Goal: Register for event/course

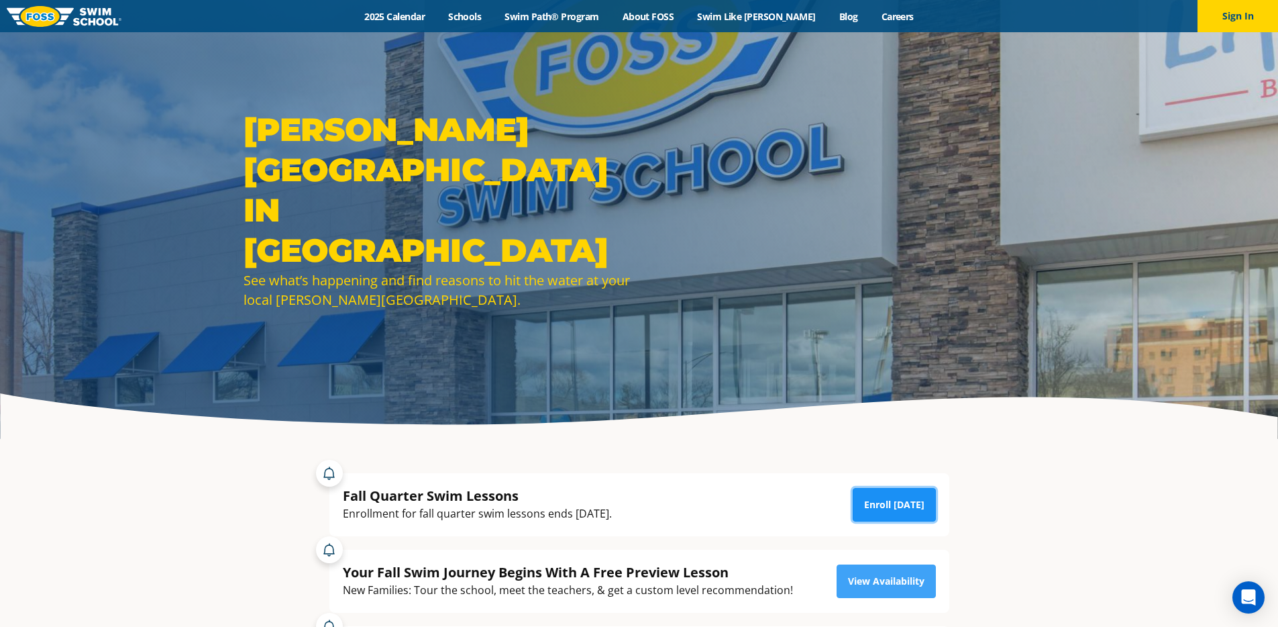
click at [905, 502] on link "Enroll [DATE]" at bounding box center [894, 505] width 83 height 34
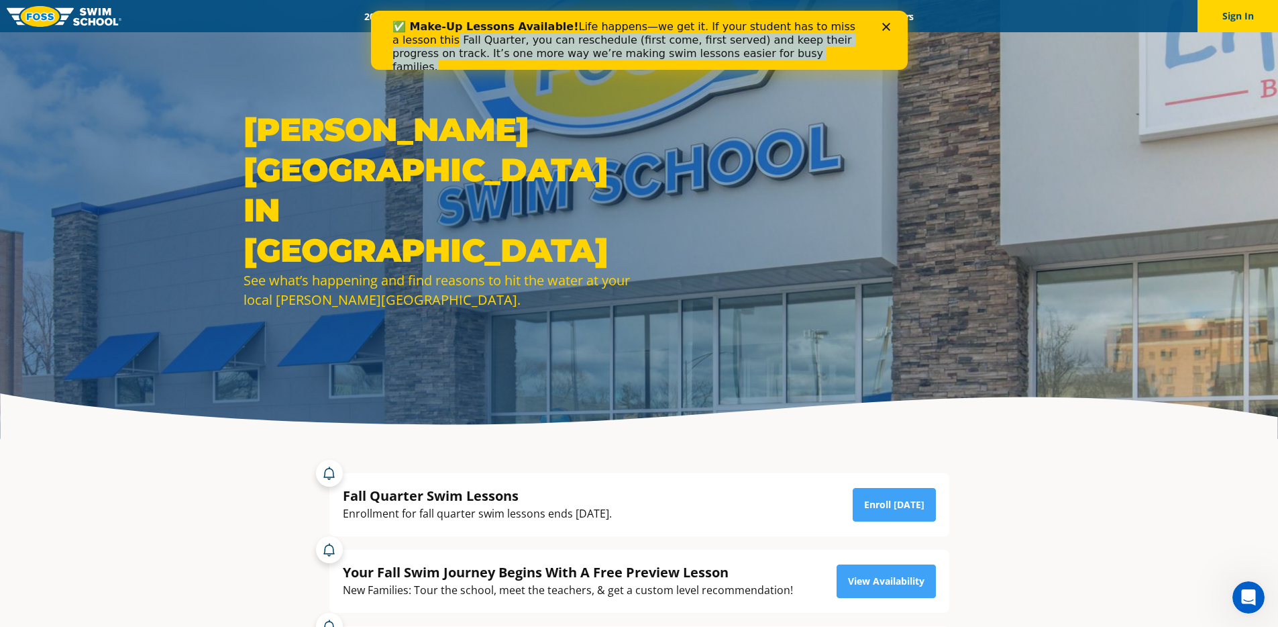
click at [891, 30] on div "✅ Make-Up Lessons Available! Life happens—we get it. If your student has to mis…" at bounding box center [638, 47] width 537 height 62
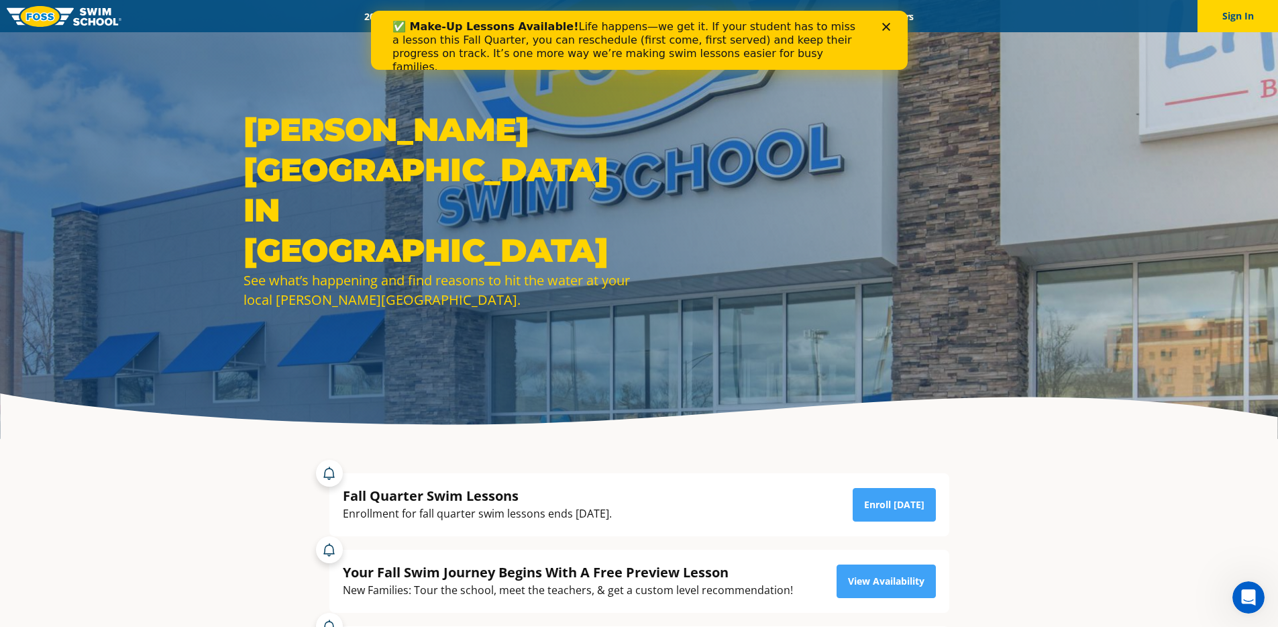
click at [890, 28] on div "Close" at bounding box center [888, 27] width 13 height 8
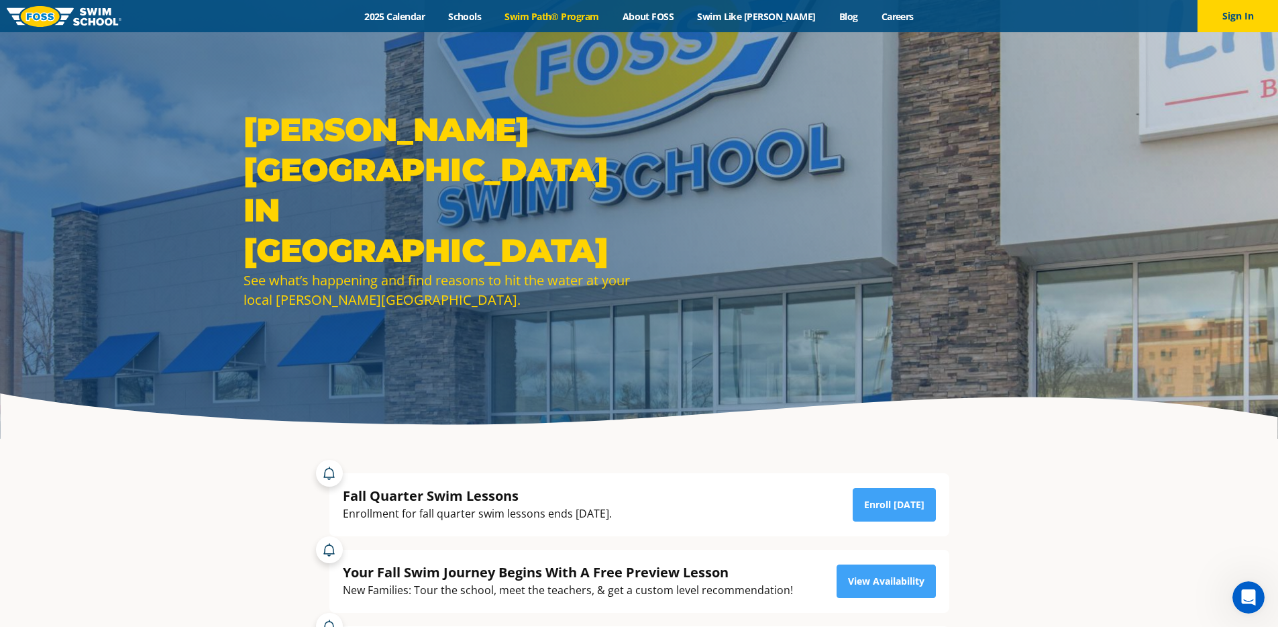
click at [587, 18] on link "Swim Path® Program" at bounding box center [551, 16] width 117 height 13
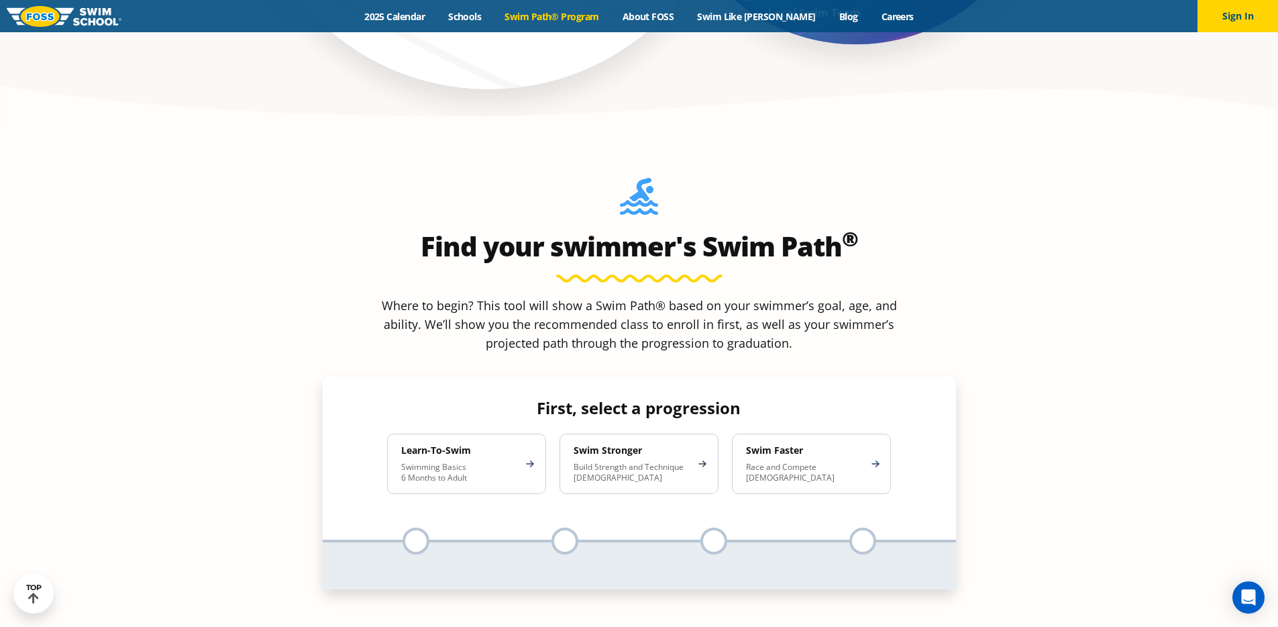
scroll to position [1304, 0]
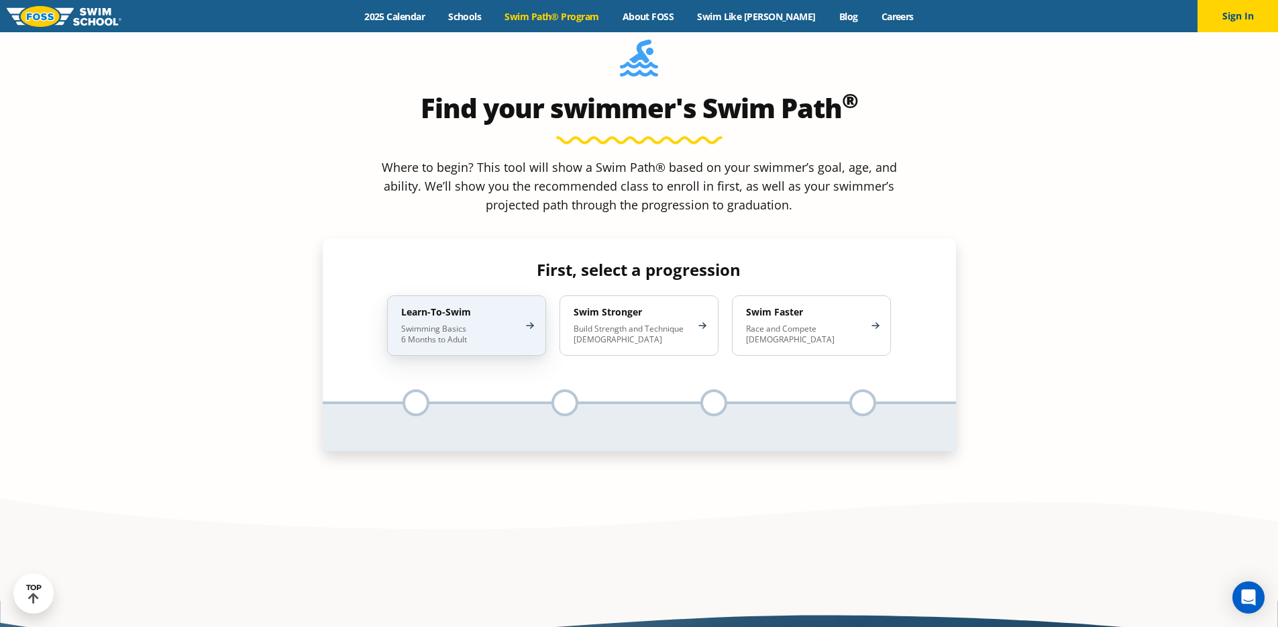
click at [478, 295] on div "Learn-To-Swim Swimming Basics 6 Months to Adult" at bounding box center [466, 325] width 159 height 60
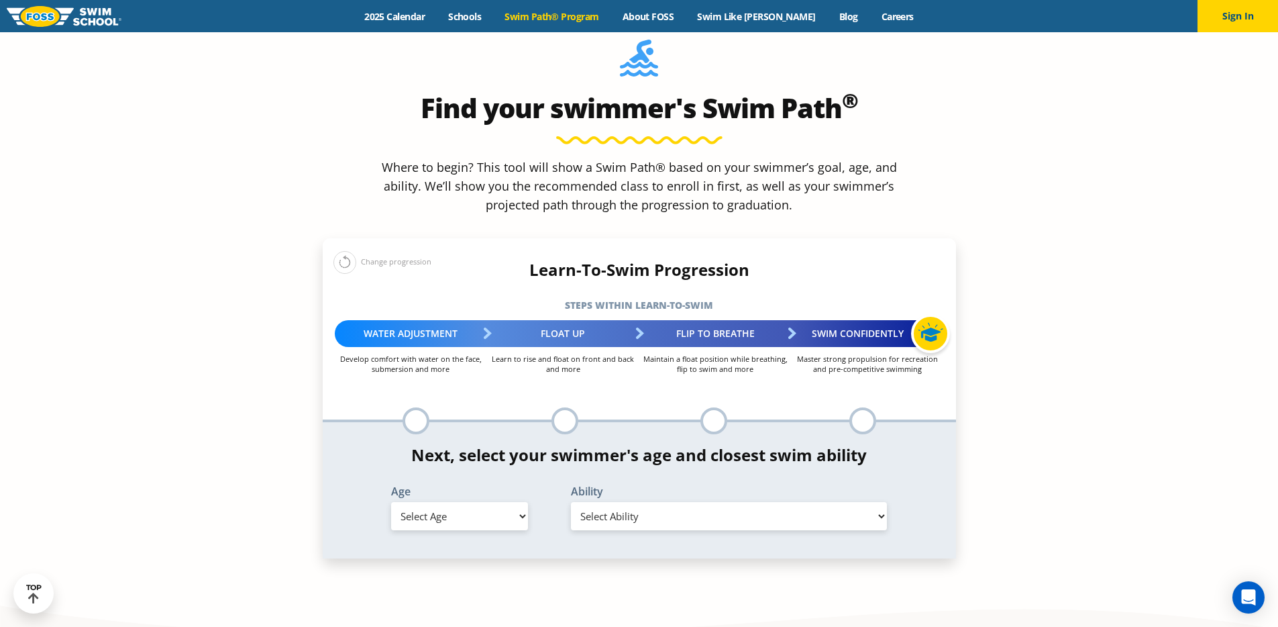
click at [484, 502] on select "Select Age 6 months - 1 year 1 year 2 years 3 years 4 years 5 years 6 years 7 y…" at bounding box center [459, 516] width 137 height 28
select select "2-years"
click at [391, 502] on select "Select Age 6 months - 1 year 1 year 2 years 3 years 4 years 5 years 6 years 7 y…" at bounding box center [459, 516] width 137 height 28
click at [640, 502] on select "Select Ability First in-water experience Comfortable with water poured over the…" at bounding box center [729, 516] width 317 height 28
select select "2-years-comfortable-with-water-poured-over-their-head-but-not-eyes-and-ears"
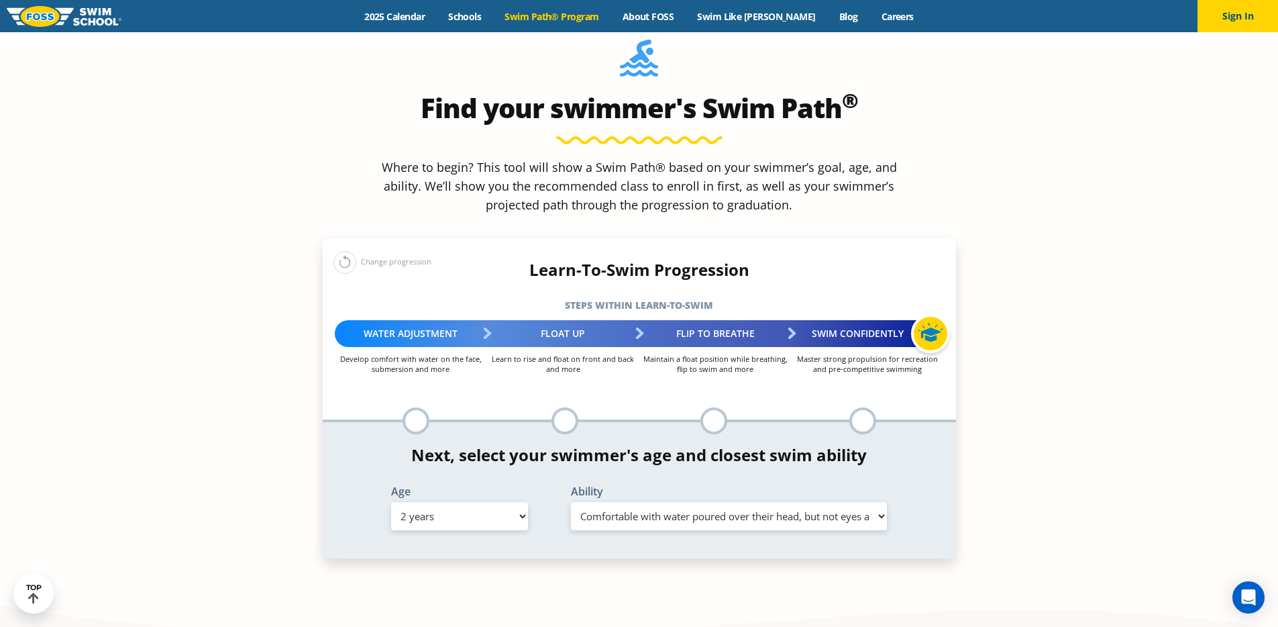
click at [571, 502] on select "Select Ability First in-water experience Comfortable with water poured over the…" at bounding box center [729, 516] width 317 height 28
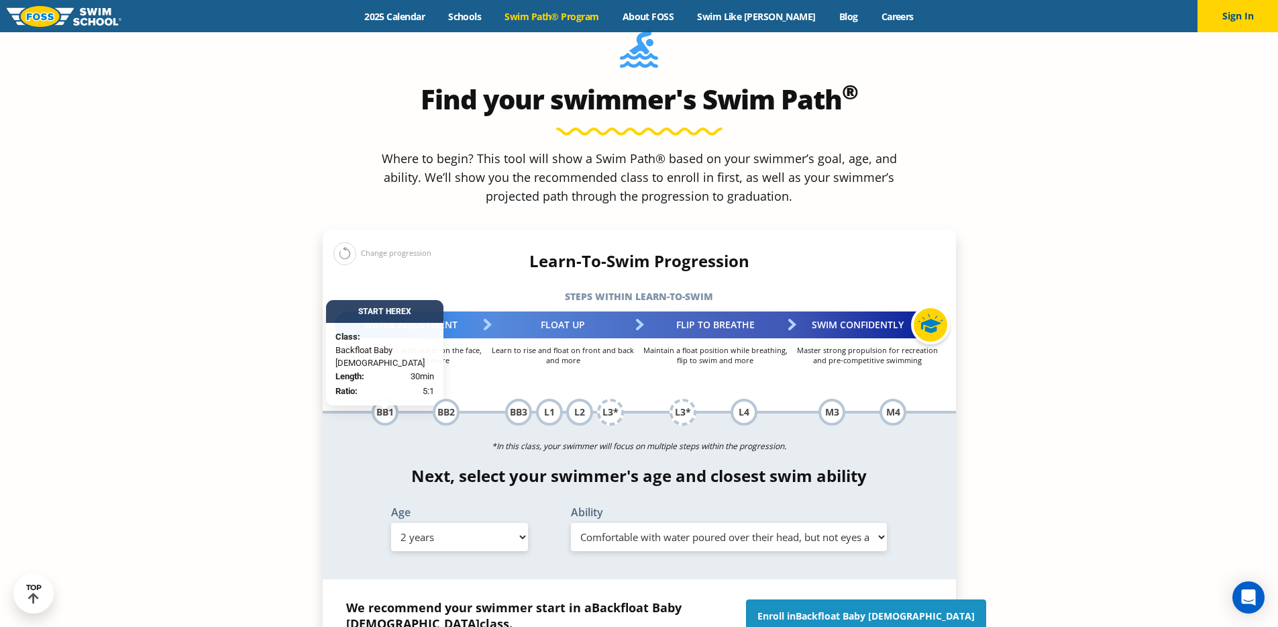
scroll to position [1452, 0]
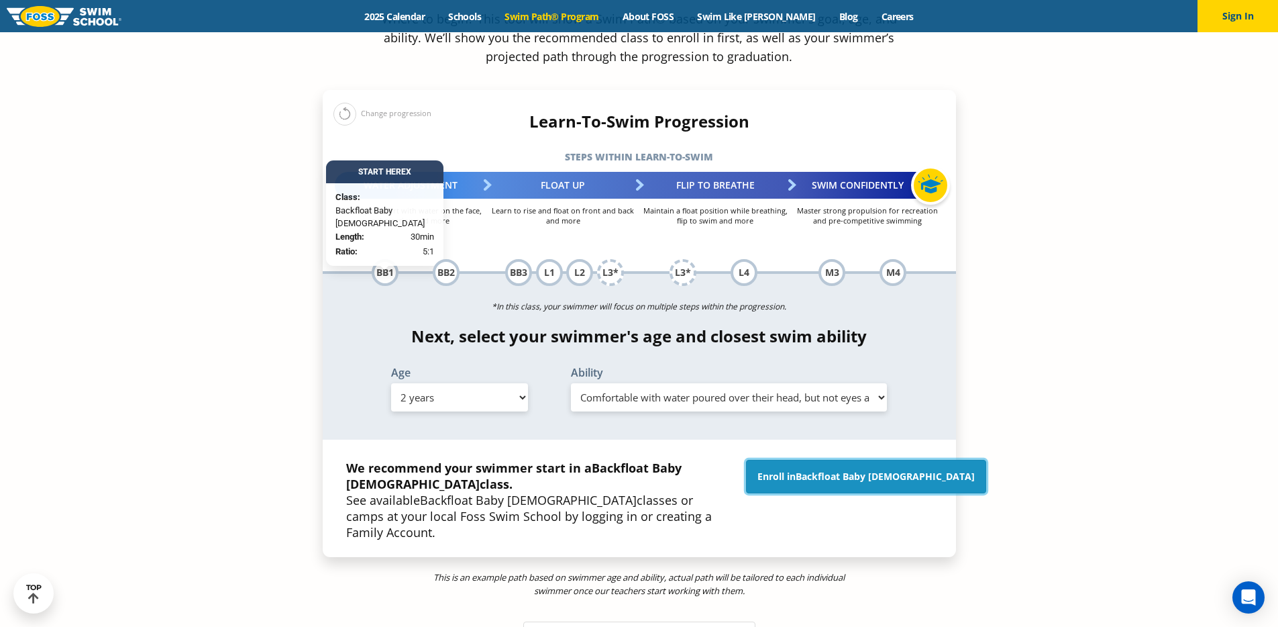
click at [862, 460] on link "Enroll in Backfloat Baby 1" at bounding box center [866, 477] width 240 height 34
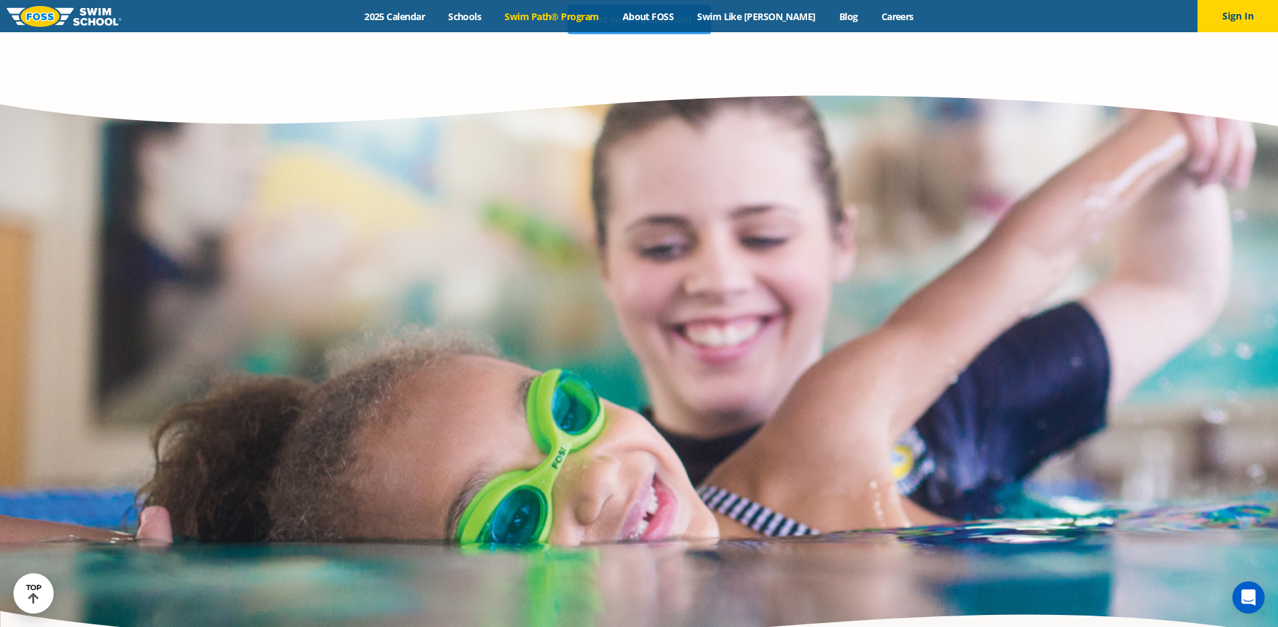
scroll to position [3727, 0]
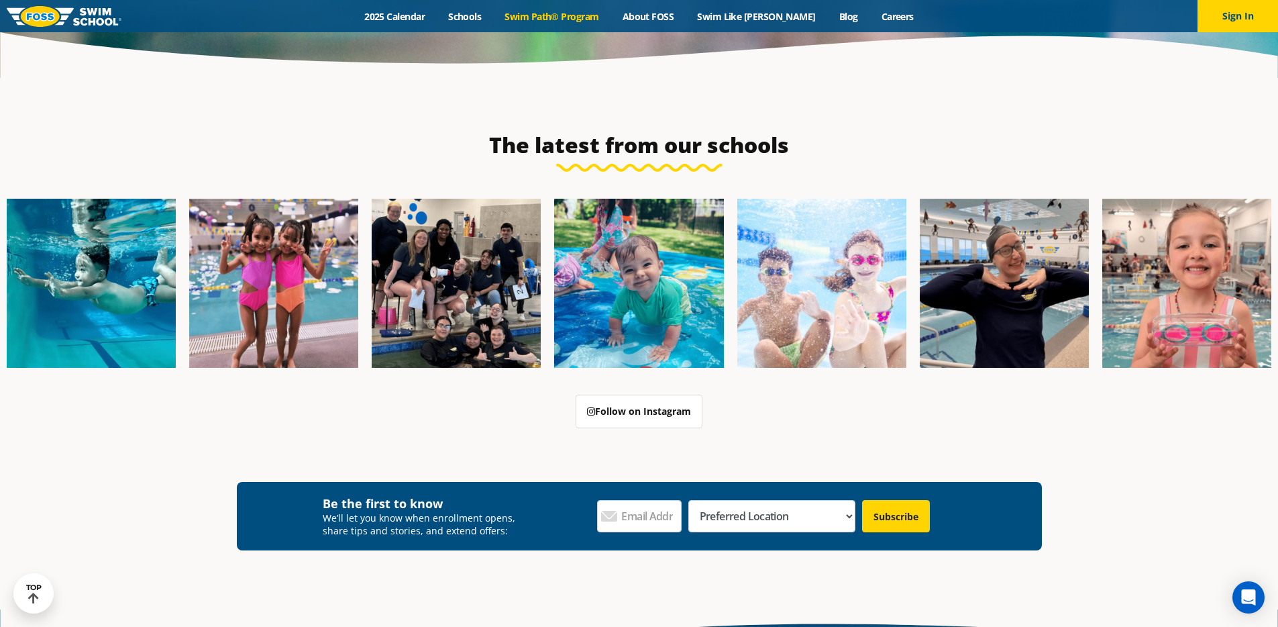
click at [99, 21] on img at bounding box center [64, 16] width 115 height 21
